Goal: Information Seeking & Learning: Learn about a topic

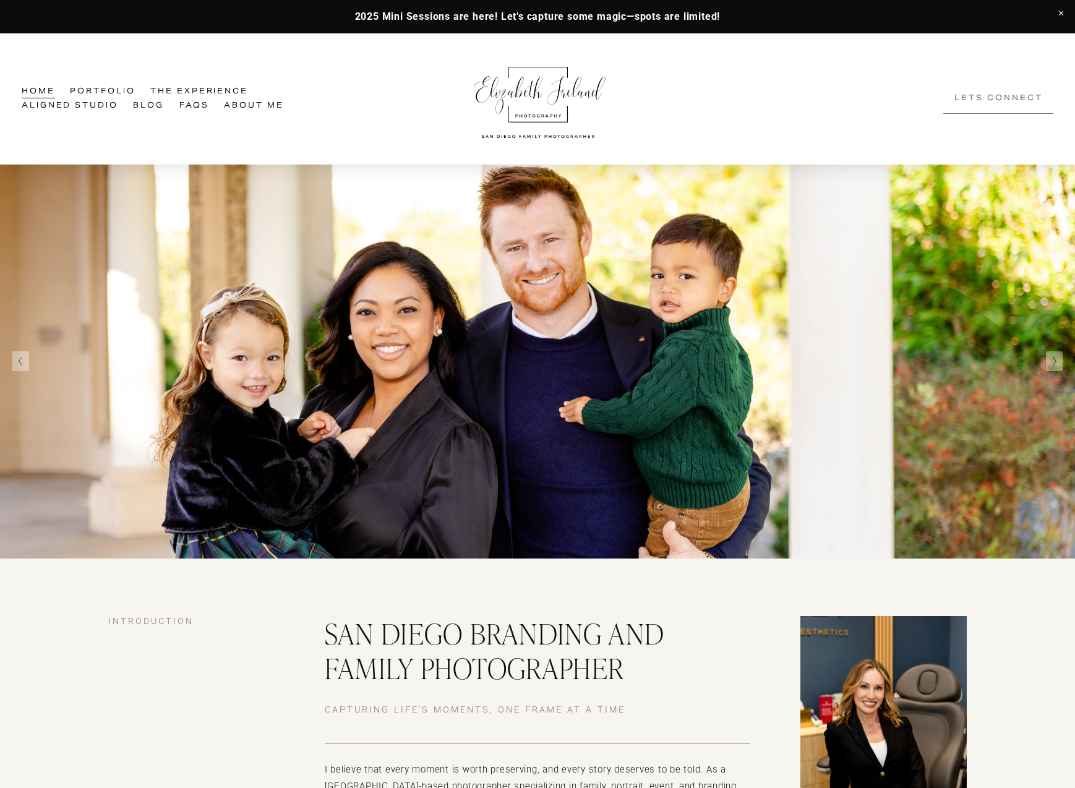
click at [258, 109] on link "About Me" at bounding box center [254, 106] width 60 height 15
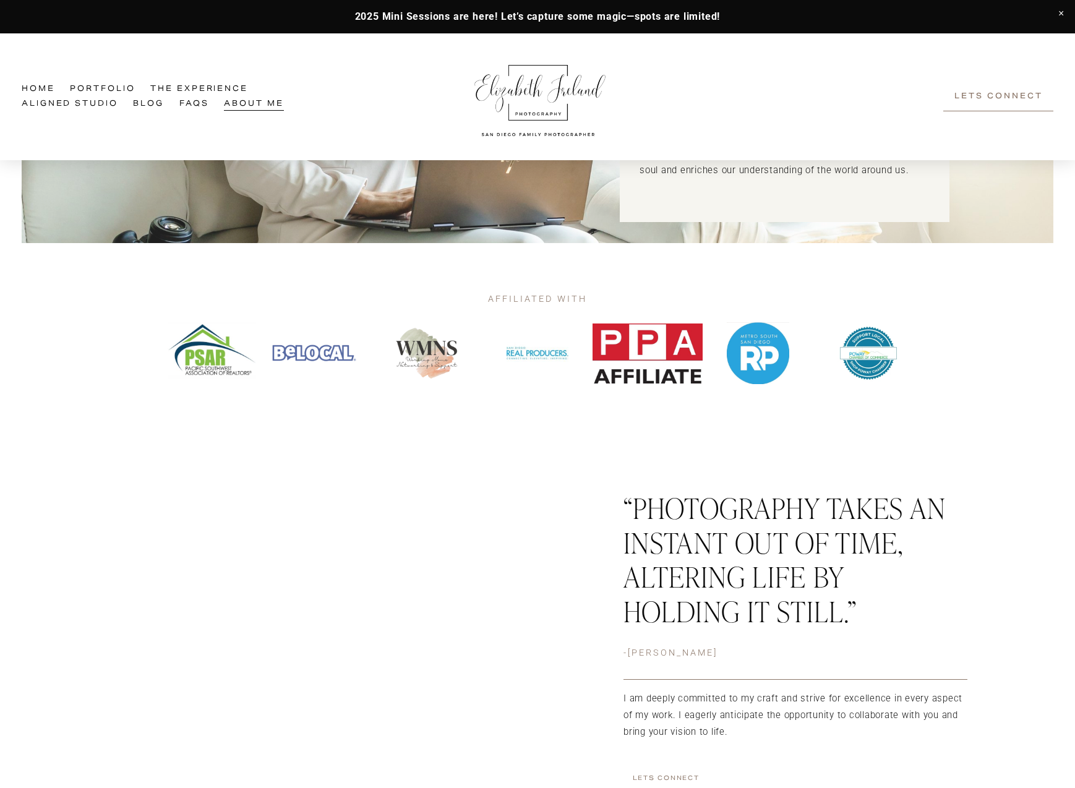
scroll to position [1410, 0]
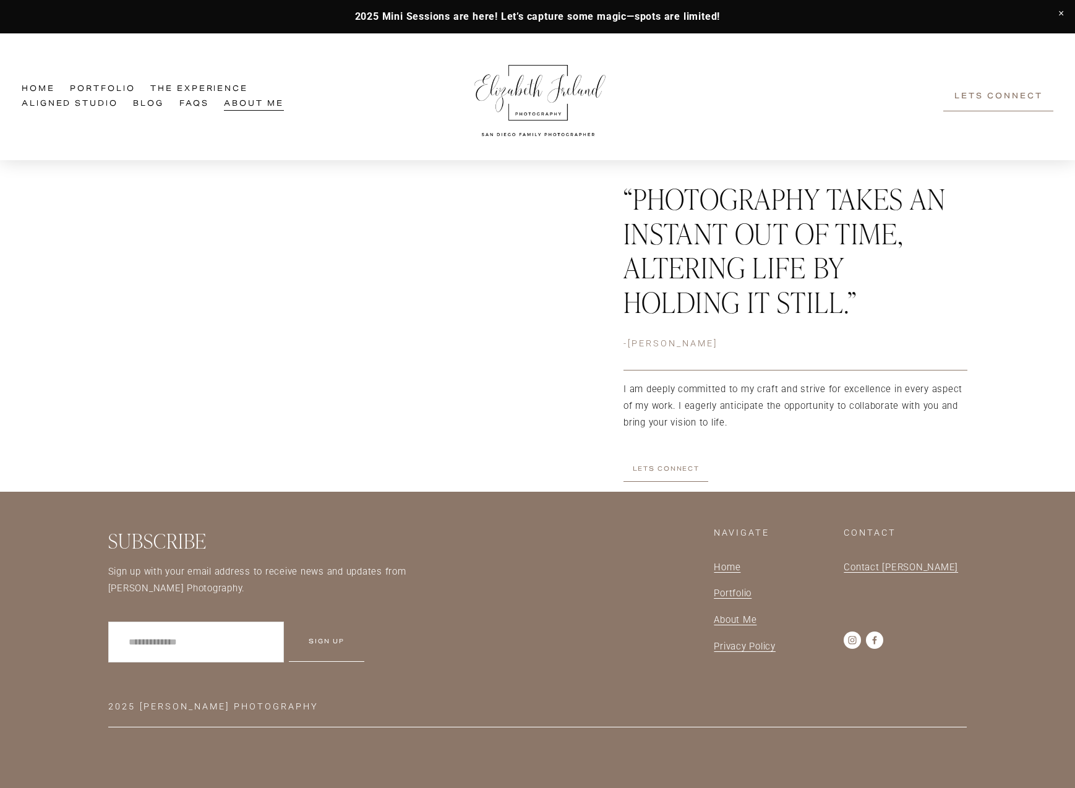
click at [880, 643] on use "Facebook" at bounding box center [874, 640] width 17 height 17
click at [858, 640] on use "Instagram" at bounding box center [852, 640] width 17 height 17
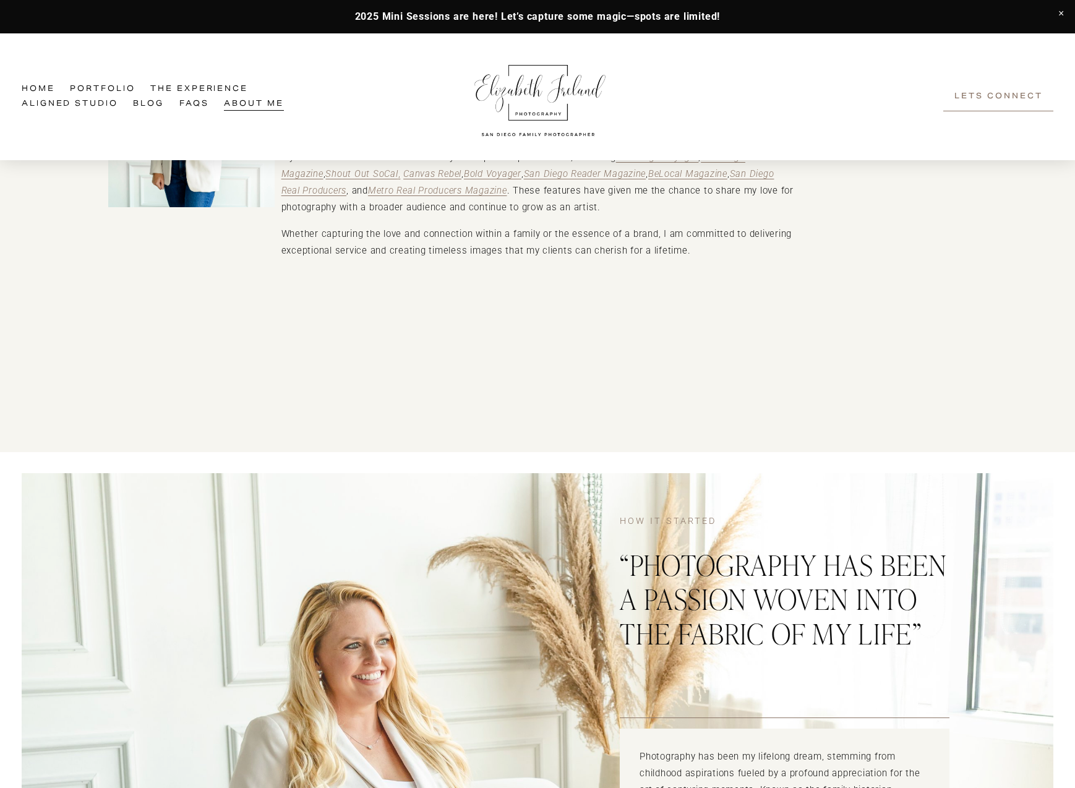
scroll to position [0, 0]
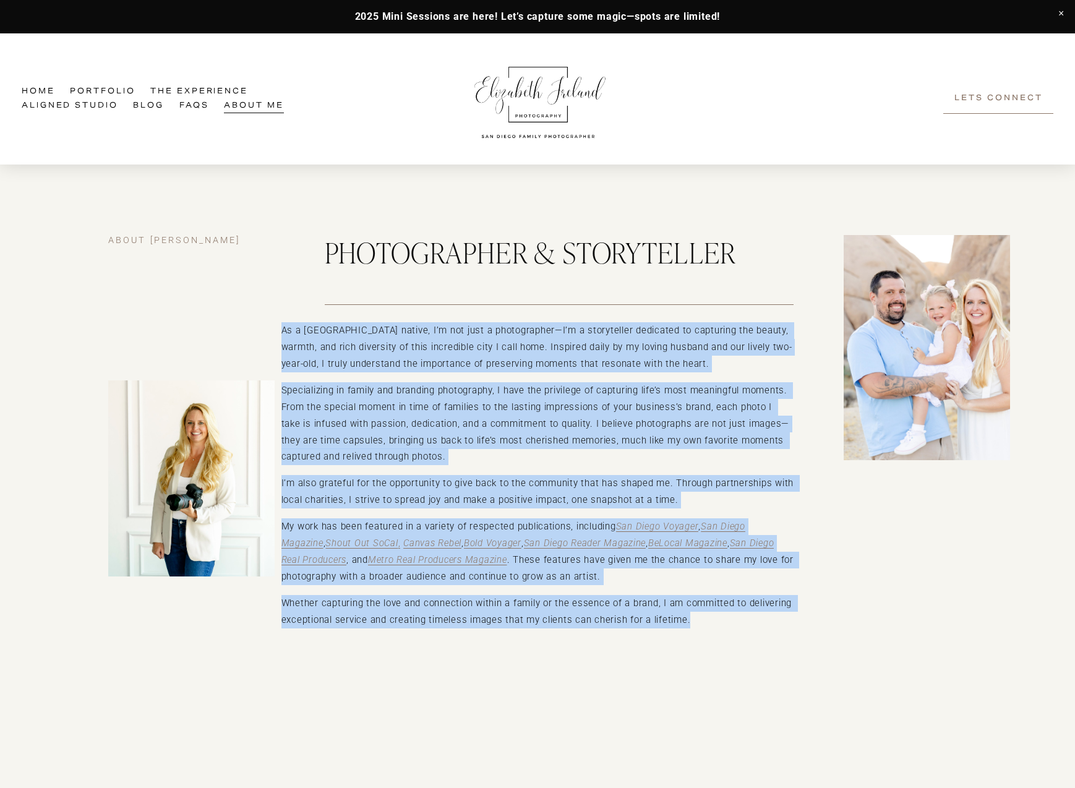
drag, startPoint x: 687, startPoint y: 629, endPoint x: 270, endPoint y: 320, distance: 518.9
click at [270, 320] on div "about Elizabeth Photographer & Storyteller As a San Diego native, I’m not just …" at bounding box center [537, 492] width 1075 height 515
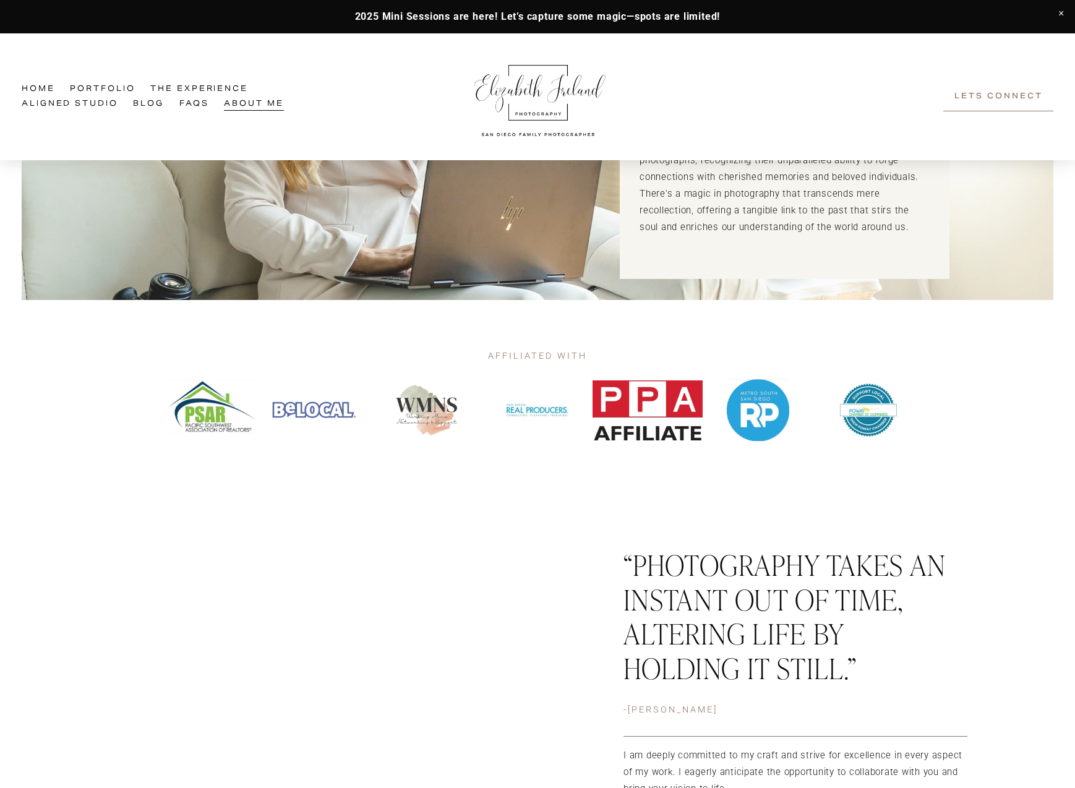
scroll to position [1410, 0]
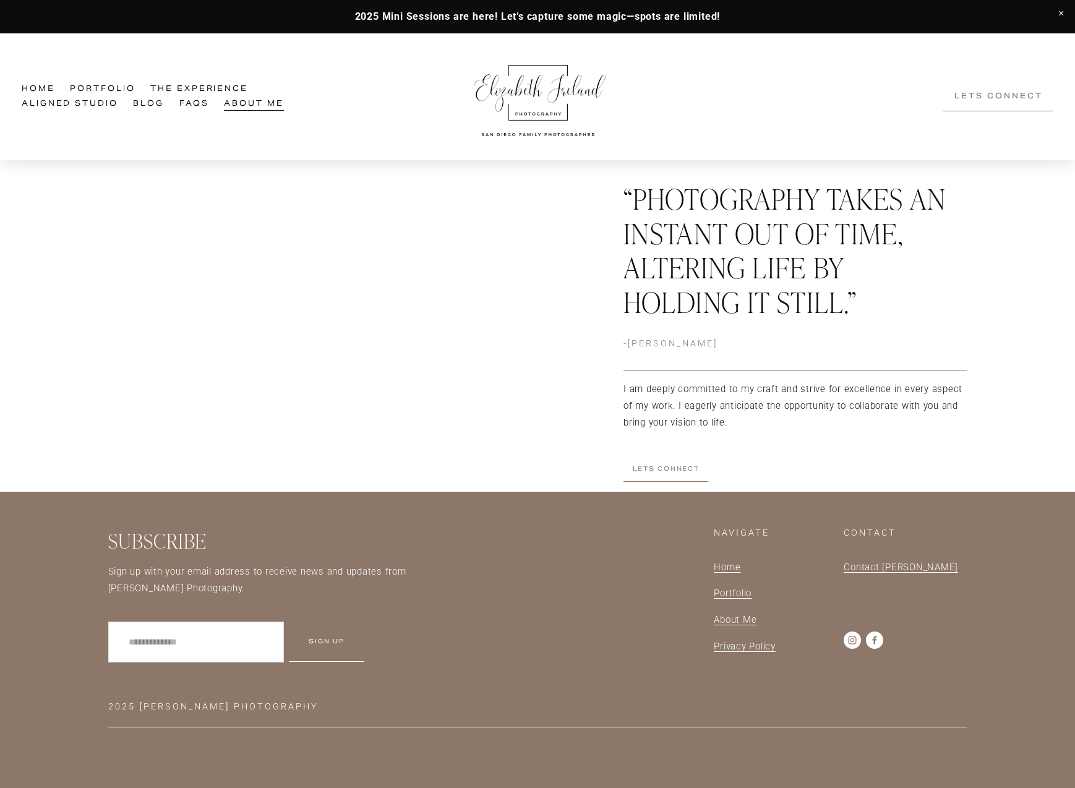
click at [877, 640] on use "Facebook" at bounding box center [874, 640] width 17 height 17
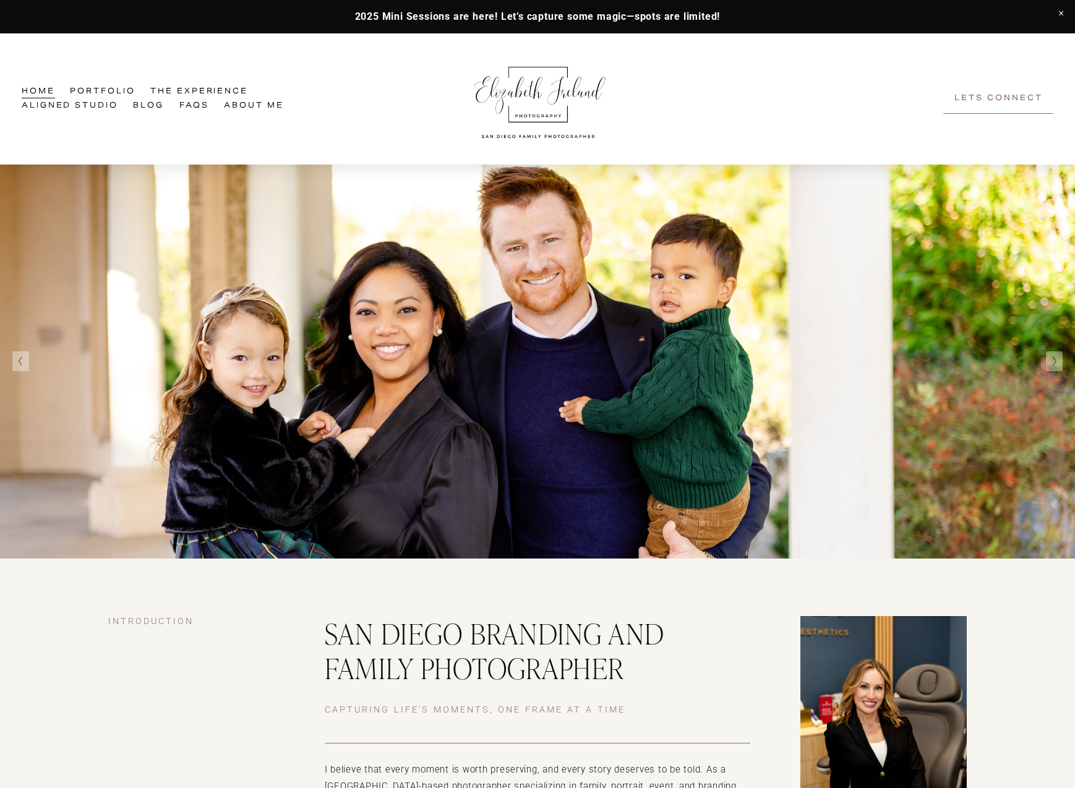
click at [89, 106] on link "Aligned Studio" at bounding box center [70, 106] width 97 height 15
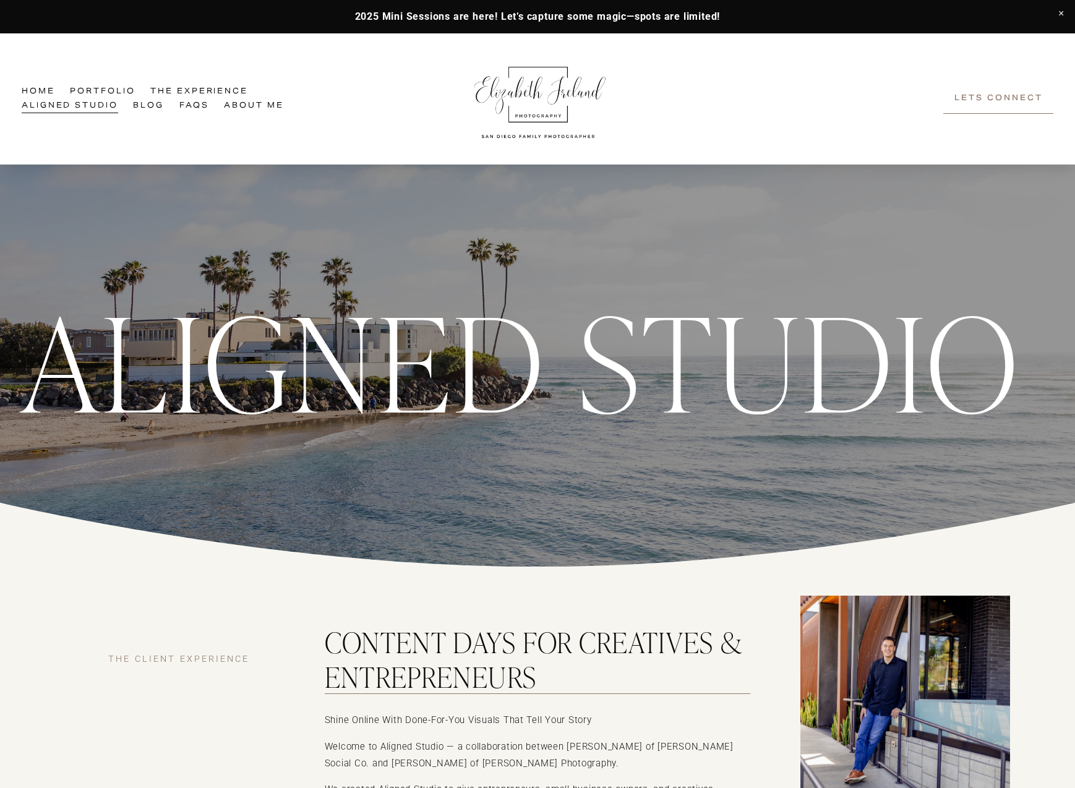
click at [430, 666] on h2 "Content Days for Creatives & Entrepreneurs" at bounding box center [538, 659] width 426 height 69
click at [442, 639] on h2 "Content Days for Creatives & Entrepreneurs" at bounding box center [538, 659] width 426 height 69
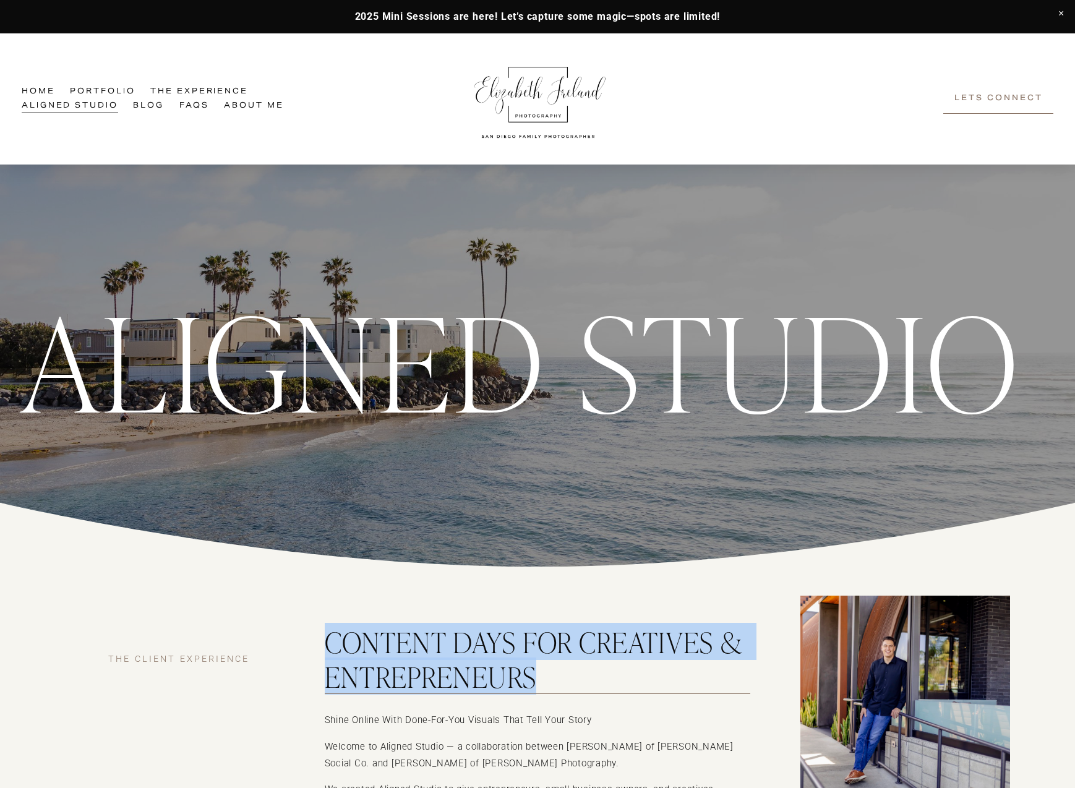
click at [442, 639] on h2 "Content Days for Creatives & Entrepreneurs" at bounding box center [538, 659] width 426 height 69
copy div "Content Days for Creatives & Entrepreneurs"
